Goal: Communication & Community: Connect with others

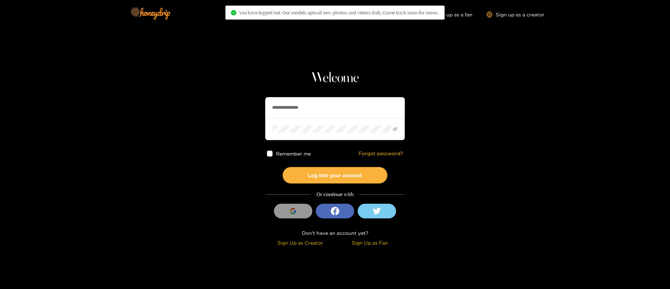
click at [278, 102] on input "**********" at bounding box center [335, 107] width 140 height 21
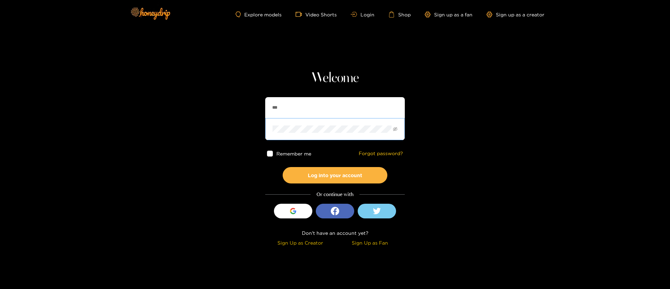
type input "**********"
click at [325, 173] on button "Log into your account" at bounding box center [335, 175] width 105 height 16
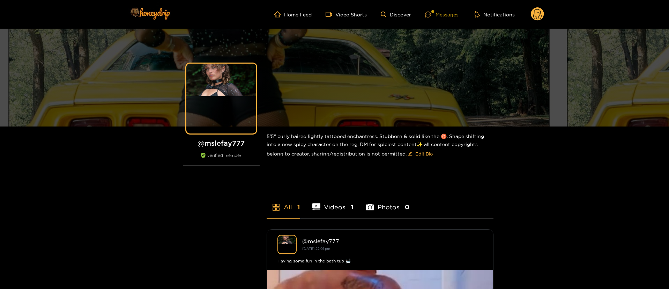
click at [447, 12] on div "Messages" at bounding box center [442, 14] width 34 height 8
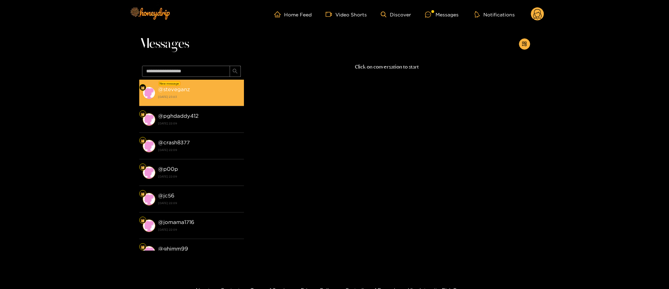
click at [183, 89] on strong "@ steveganz" at bounding box center [174, 89] width 32 height 6
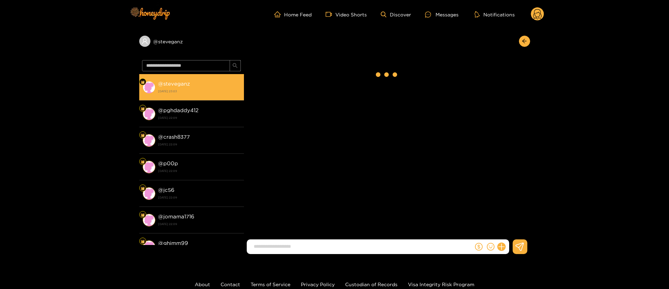
scroll to position [720, 0]
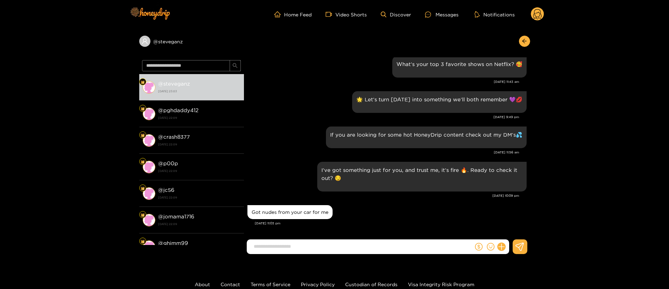
click at [290, 210] on div "Got nudes from your car for me" at bounding box center [290, 212] width 77 height 6
copy div "Got nudes from your car for me"
click at [286, 132] on div "If you are looking for some hot HoneyDrip content check out my DM’s💦" at bounding box center [386, 137] width 279 height 25
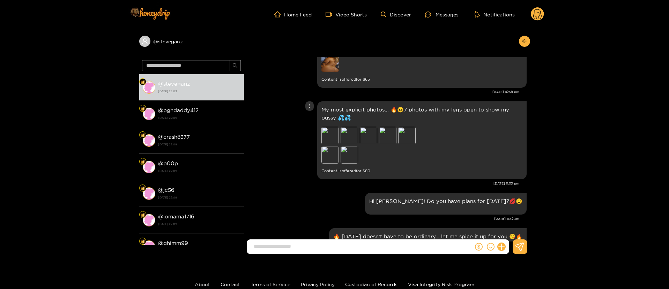
scroll to position [419, 0]
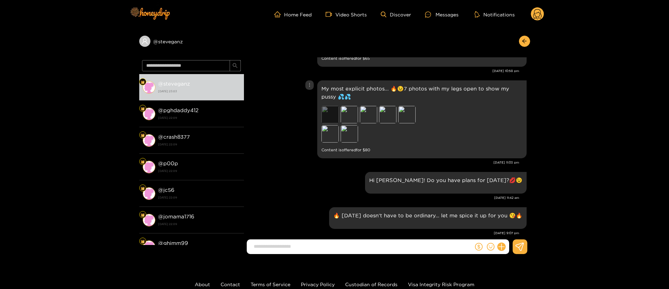
click at [326, 117] on div "Preview" at bounding box center [329, 114] width 17 height 17
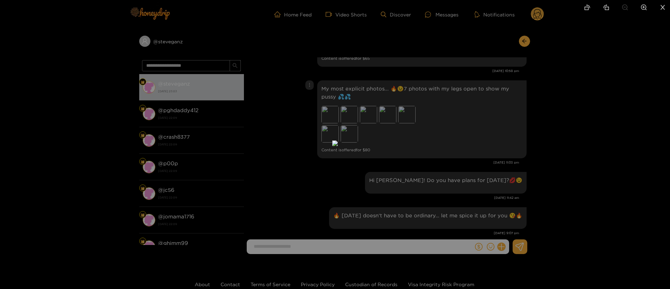
click at [444, 146] on div at bounding box center [335, 144] width 670 height 289
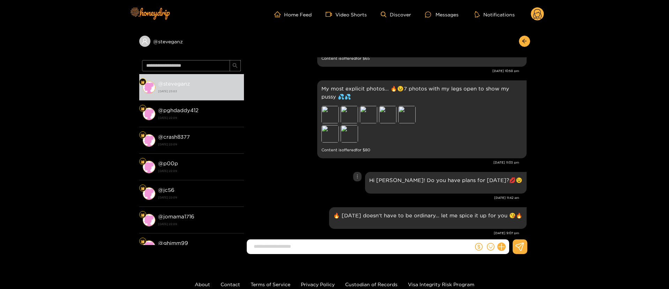
click at [337, 180] on div "Hi [PERSON_NAME]! Do you have plans for [DATE]?💋😉" at bounding box center [386, 182] width 279 height 25
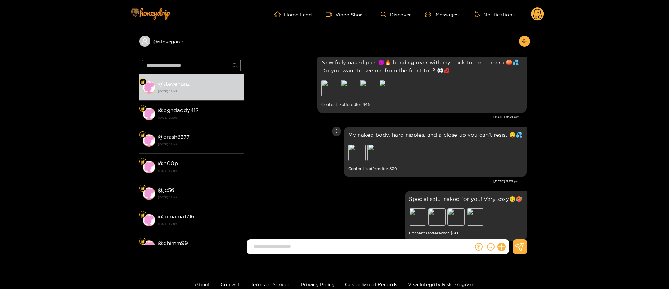
click at [311, 169] on div "My naked body, hard nipples, and a close-up you can’t resist 😏💦 Preview Preview…" at bounding box center [386, 152] width 279 height 54
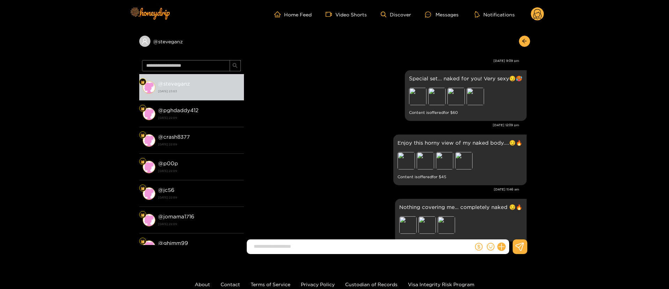
scroll to position [523, 0]
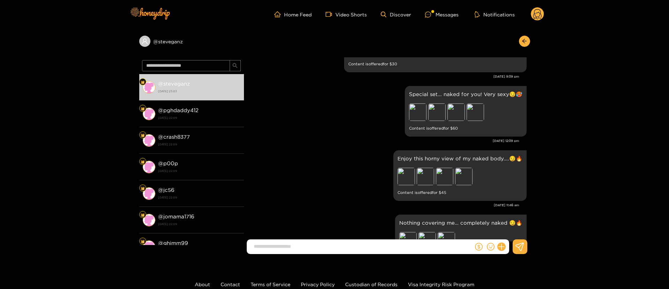
click at [347, 141] on div "[DATE] 12:09 pm" at bounding box center [383, 140] width 272 height 5
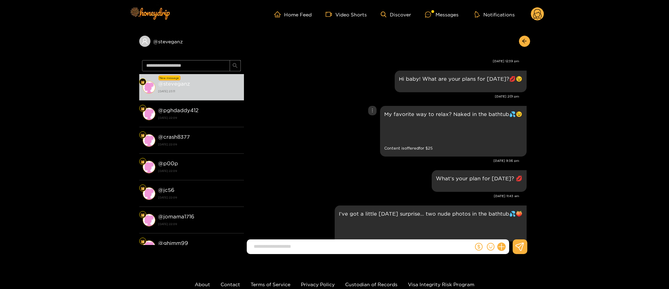
scroll to position [1005, 0]
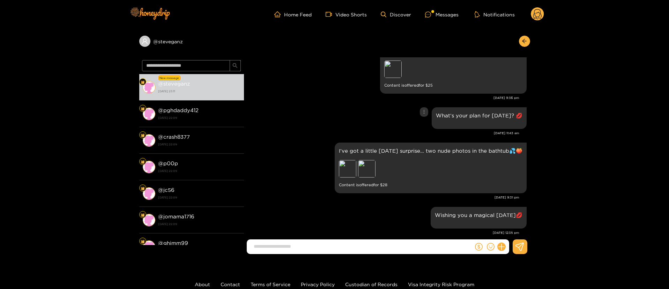
click at [311, 122] on div "What’s your plan for [DATE]? 💋" at bounding box center [386, 117] width 279 height 25
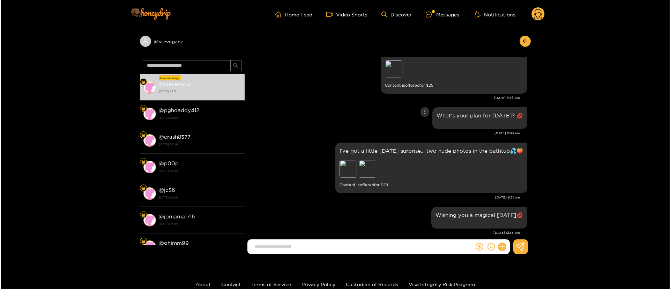
scroll to position [1068, 0]
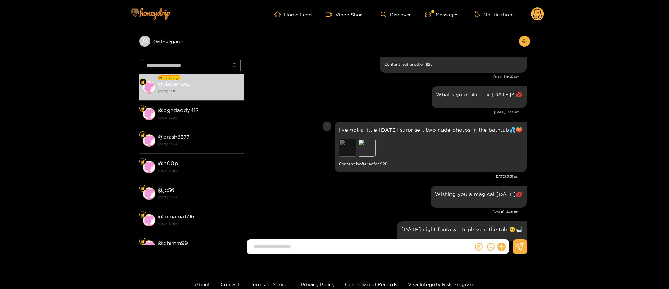
click at [341, 140] on div "Preview" at bounding box center [347, 147] width 17 height 17
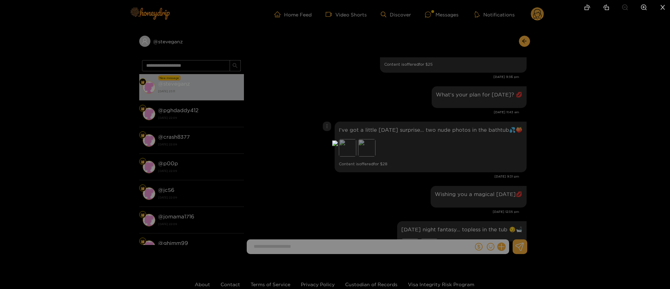
click at [483, 125] on div at bounding box center [335, 144] width 670 height 289
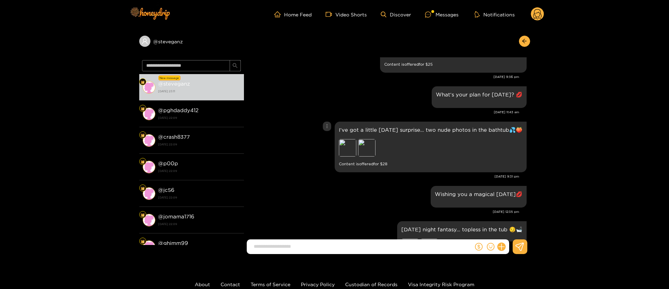
click at [325, 124] on icon "more" at bounding box center [327, 126] width 5 height 5
click at [317, 133] on div "Unsend" at bounding box center [322, 135] width 17 height 7
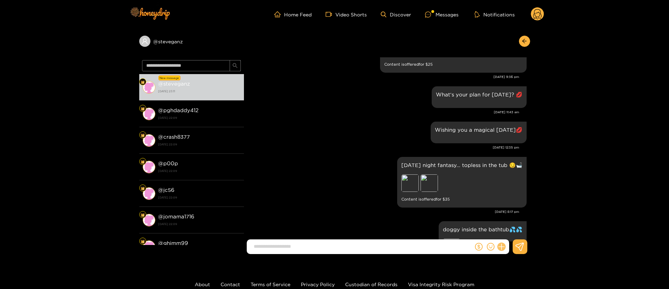
click at [504, 248] on icon at bounding box center [501, 247] width 8 height 8
click at [513, 232] on icon at bounding box center [514, 229] width 7 height 7
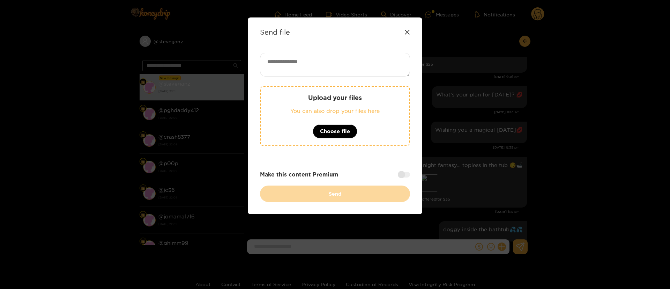
click at [335, 64] on textarea at bounding box center [335, 65] width 150 height 24
paste textarea "**********"
type textarea "**********"
click at [342, 132] on span "Choose file" at bounding box center [335, 131] width 30 height 8
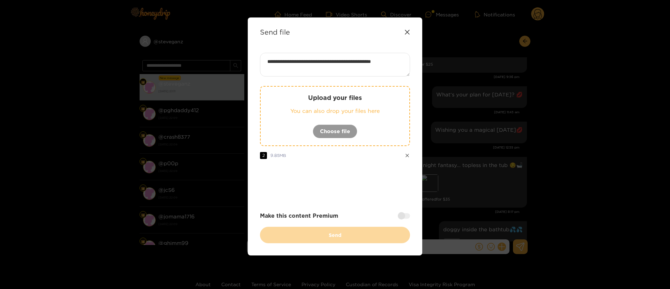
click at [403, 218] on div at bounding box center [404, 216] width 12 height 6
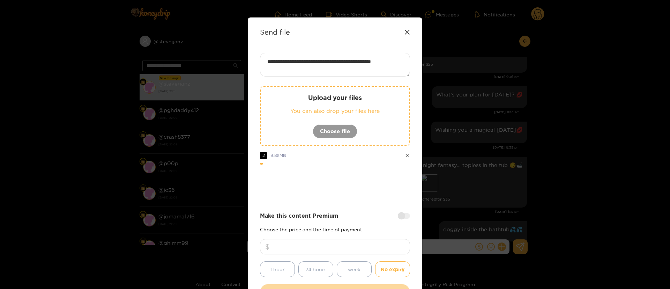
click at [384, 244] on input "number" at bounding box center [335, 246] width 150 height 15
type input "**"
click at [354, 198] on div "**********" at bounding box center [335, 176] width 150 height 247
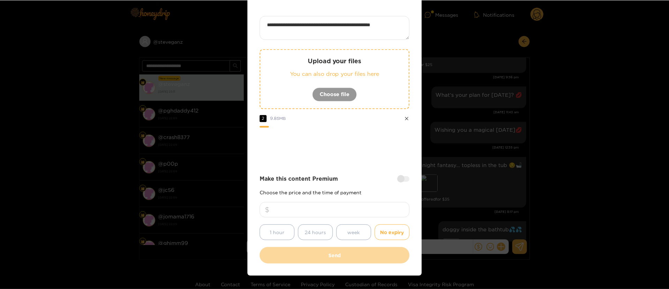
scroll to position [42, 0]
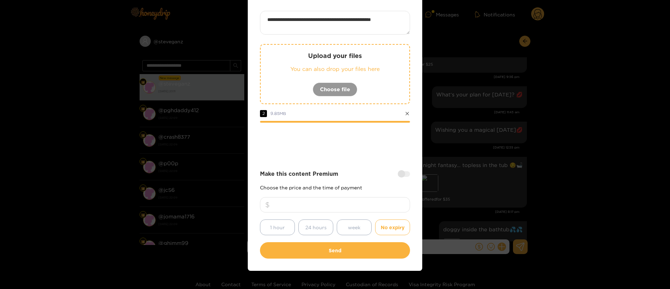
click at [357, 154] on div at bounding box center [335, 142] width 150 height 28
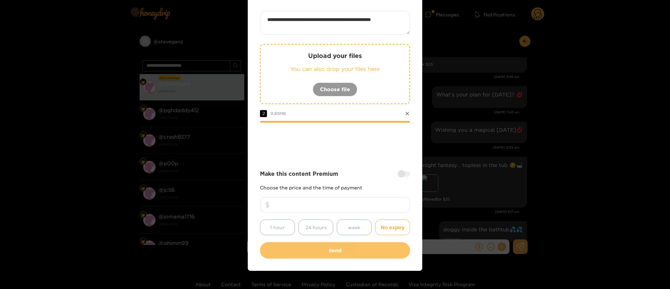
click at [329, 250] on button "Send" at bounding box center [335, 250] width 150 height 16
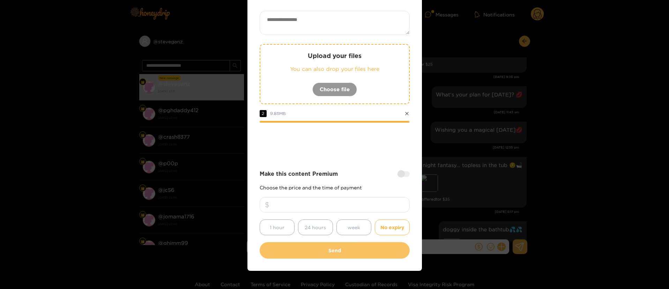
scroll to position [10, 0]
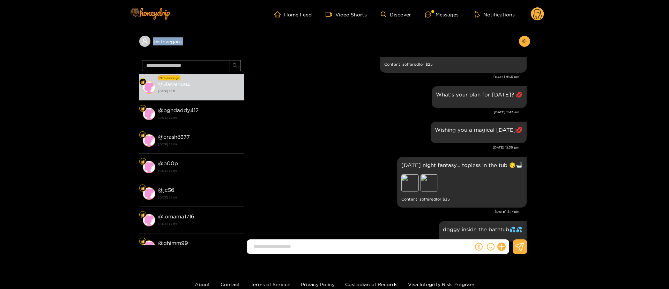
drag, startPoint x: 200, startPoint y: 40, endPoint x: 134, endPoint y: 47, distance: 66.6
click at [134, 47] on div "@ steveganz New message @ steveganz [DATE] 23:11 @ pghdaddy412 [DATE] 22:09 @ c…" at bounding box center [334, 144] width 669 height 231
copy div "@ steveganz"
click at [260, 112] on div "What’s your plan for [DATE]? 💋 [DATE] 11:43 am" at bounding box center [386, 101] width 279 height 35
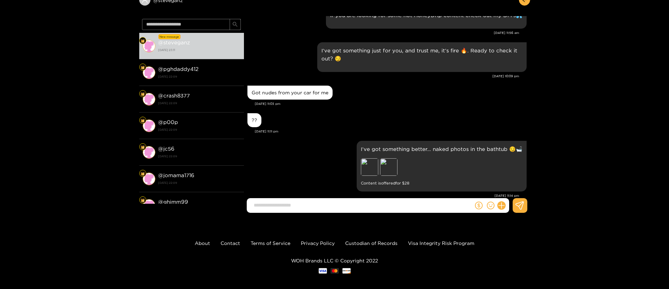
scroll to position [47, 0]
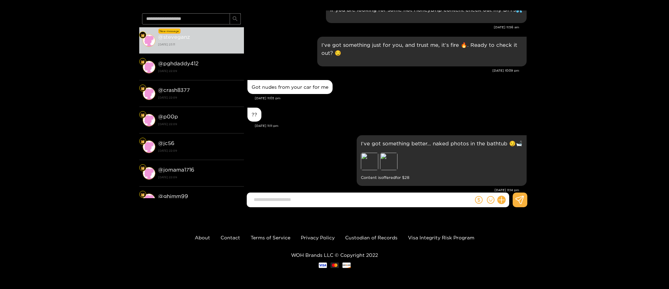
click at [392, 78] on div "Got nudes from your car for me" at bounding box center [386, 86] width 279 height 17
click at [599, 121] on div "@ steveganz New message @ steveganz [DATE] 23:11 @ pghdaddy412 [DATE] 22:09 @ c…" at bounding box center [334, 97] width 669 height 231
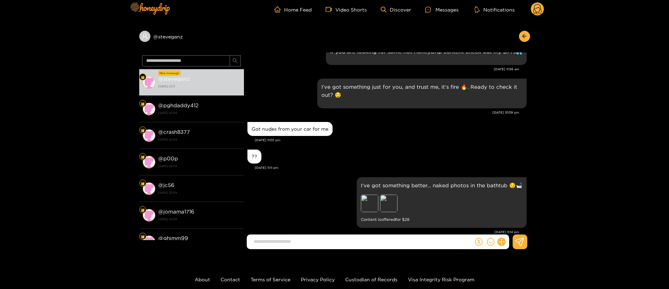
scroll to position [0, 0]
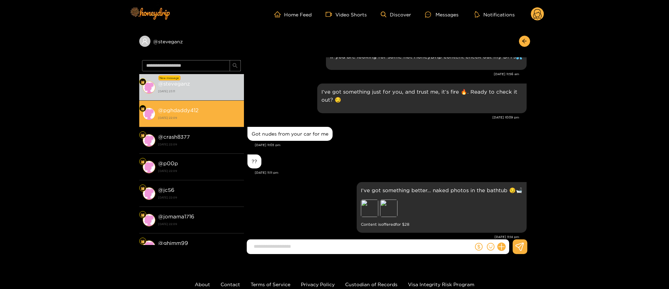
click at [178, 106] on div "@ pghdaddy412 [DATE] 22:09" at bounding box center [199, 114] width 82 height 16
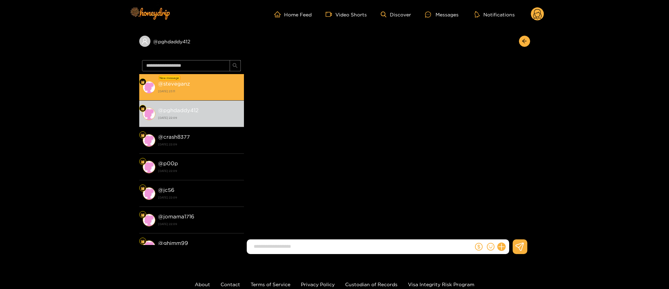
click at [191, 83] on div "@ steveganz [DATE] 23:11" at bounding box center [199, 87] width 82 height 16
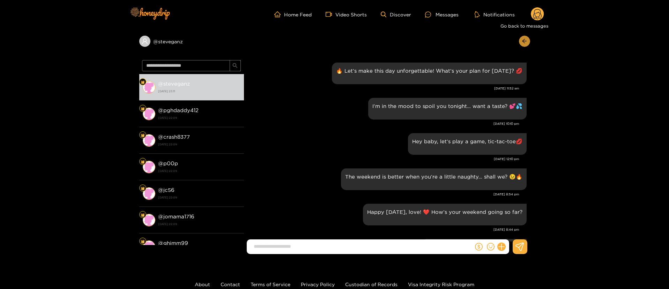
click at [524, 42] on icon "arrow-left" at bounding box center [524, 41] width 4 height 4
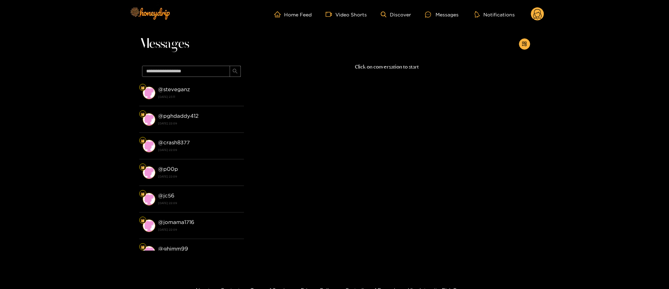
click at [538, 16] on circle at bounding box center [537, 13] width 13 height 13
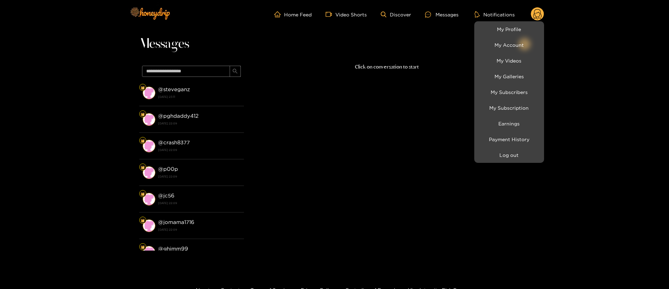
click at [524, 162] on li "Log out" at bounding box center [509, 155] width 70 height 16
click at [521, 158] on button "Log out" at bounding box center [509, 155] width 66 height 12
